Goal: Task Accomplishment & Management: Use online tool/utility

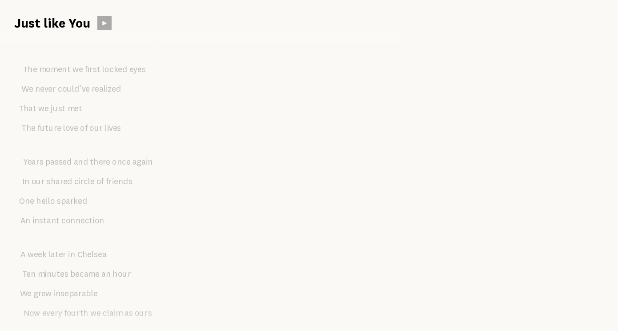
scroll to position [578, 0]
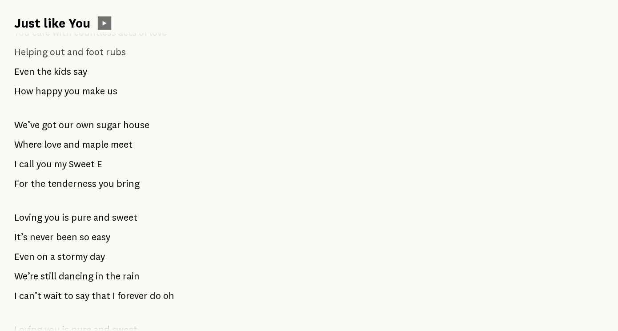
click at [101, 23] on icon at bounding box center [104, 23] width 7 height 7
